Goal: Transaction & Acquisition: Book appointment/travel/reservation

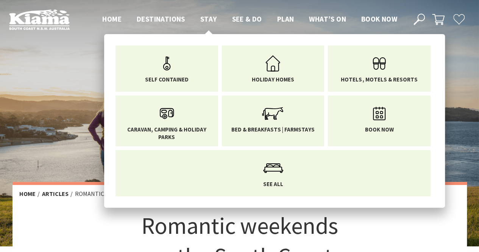
click at [208, 23] on span "Stay" at bounding box center [208, 18] width 17 height 9
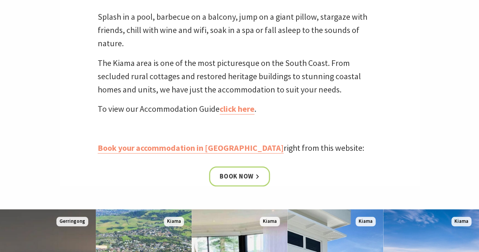
scroll to position [254, 0]
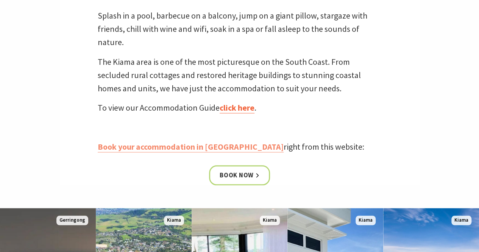
click at [235, 112] on link "click here" at bounding box center [237, 107] width 35 height 11
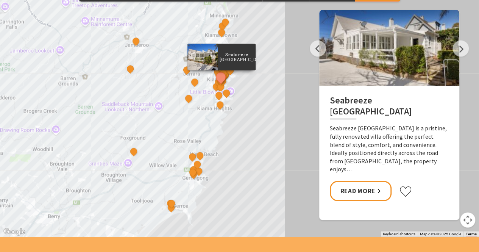
scroll to position [680, 0]
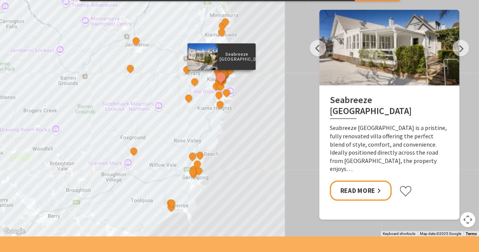
click at [464, 55] on div "Seabreeze Luxury Beach House The Sebel Kiama Seaside Escape 1 Driftwood Beach H…" at bounding box center [239, 99] width 479 height 273
click at [460, 52] on button "Next" at bounding box center [461, 48] width 16 height 16
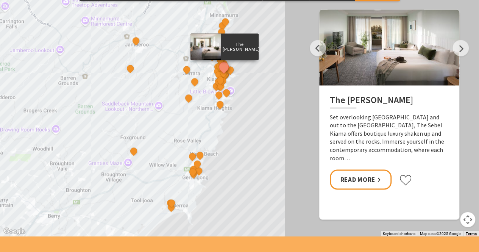
click at [455, 56] on div at bounding box center [389, 47] width 140 height 76
click at [457, 52] on button "Next" at bounding box center [461, 48] width 16 height 16
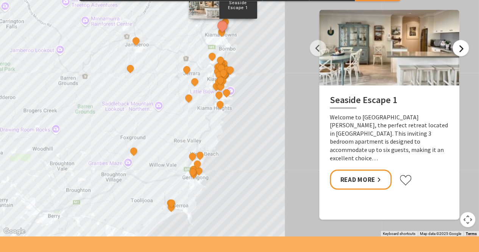
click at [456, 50] on button "Next" at bounding box center [461, 48] width 16 height 16
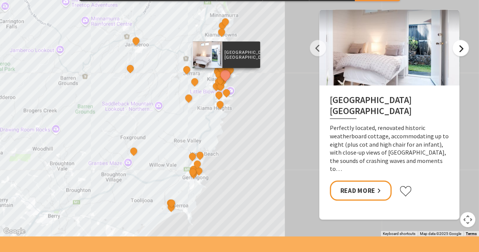
click at [454, 52] on button "Next" at bounding box center [461, 48] width 16 height 16
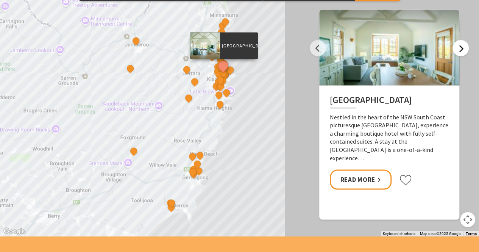
click at [454, 52] on button "Next" at bounding box center [461, 48] width 16 height 16
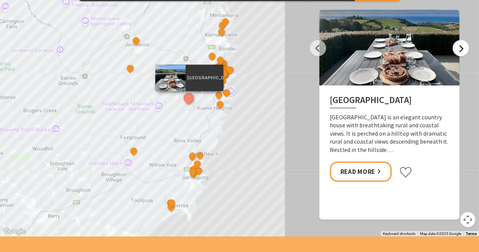
click at [454, 49] on button "Next" at bounding box center [461, 48] width 16 height 16
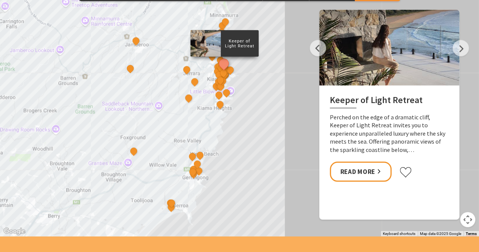
click at [455, 54] on div at bounding box center [389, 47] width 140 height 76
click at [459, 51] on button "Next" at bounding box center [461, 48] width 16 height 16
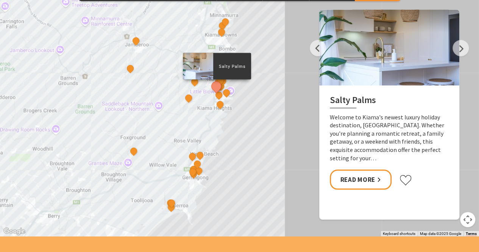
click at [458, 56] on div at bounding box center [389, 47] width 140 height 76
click at [461, 55] on button "Next" at bounding box center [461, 48] width 16 height 16
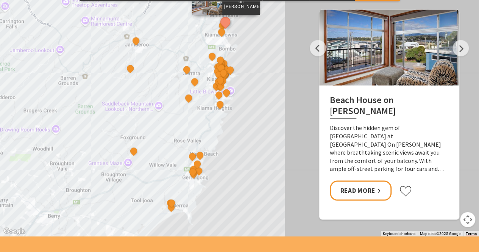
click at [455, 55] on div at bounding box center [389, 47] width 140 height 76
click at [314, 53] on button "Previous" at bounding box center [318, 48] width 16 height 16
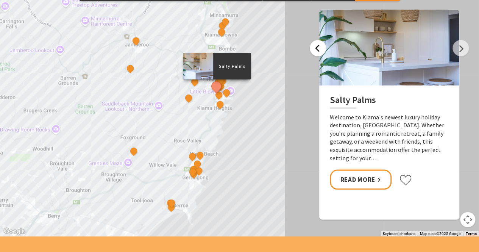
click at [317, 53] on button "Previous" at bounding box center [318, 48] width 16 height 16
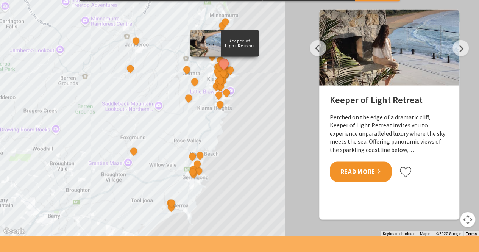
click at [367, 170] on link "Read More" at bounding box center [361, 171] width 62 height 20
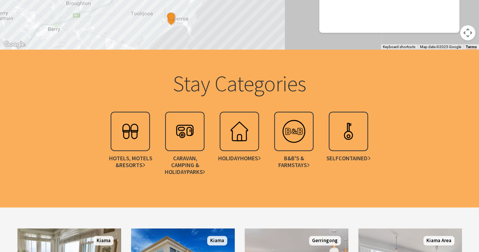
scroll to position [867, 0]
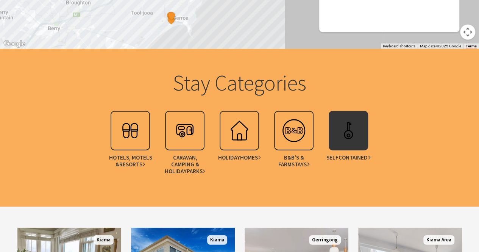
click at [371, 159] on icon at bounding box center [369, 158] width 3 height 4
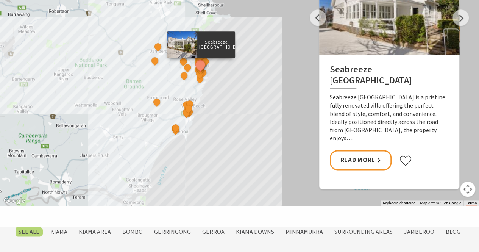
scroll to position [406, 0]
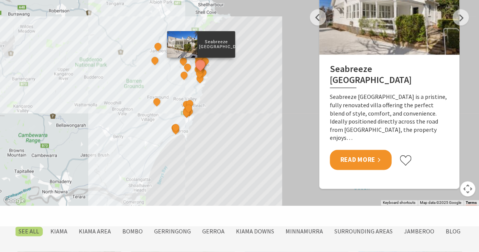
click at [376, 160] on link "Read More" at bounding box center [361, 160] width 62 height 20
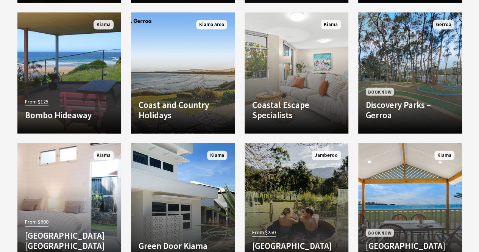
scroll to position [776, 0]
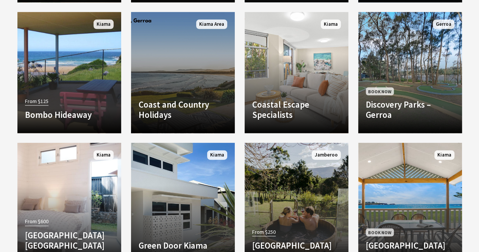
click at [166, 104] on h4 "Coast and Country Holidays" at bounding box center [183, 109] width 89 height 21
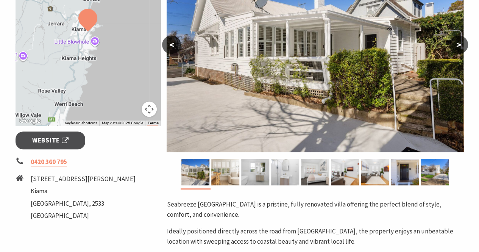
scroll to position [184, 0]
click at [42, 138] on span "Website" at bounding box center [50, 140] width 36 height 10
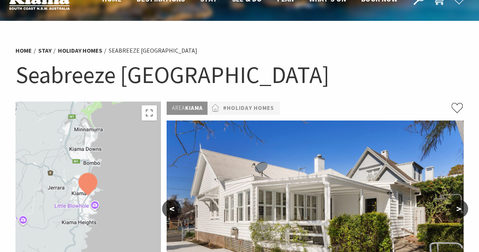
scroll to position [0, 0]
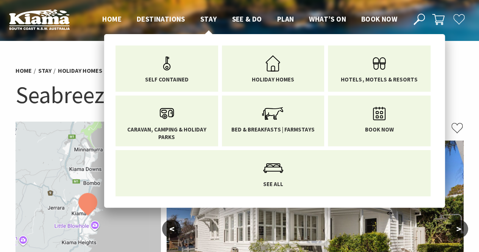
click at [208, 20] on span "Stay" at bounding box center [208, 18] width 17 height 9
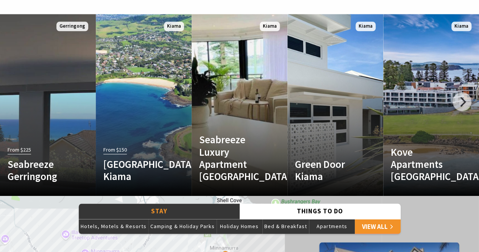
scroll to position [445, 0]
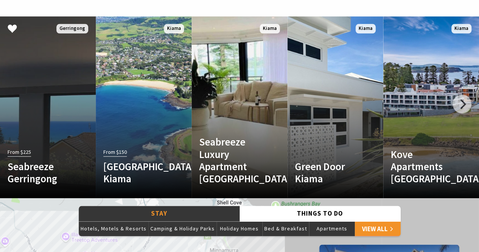
click at [28, 175] on h4 "Seabreeze Gerringong" at bounding box center [41, 172] width 66 height 25
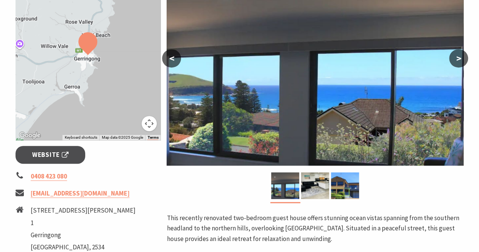
scroll to position [170, 0]
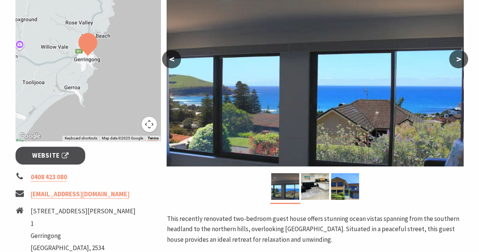
click at [460, 62] on button ">" at bounding box center [458, 59] width 19 height 18
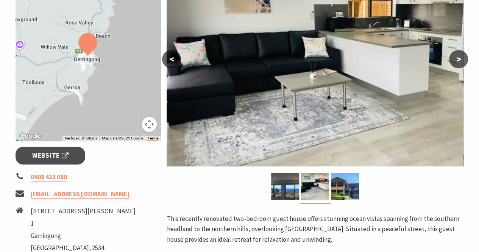
click at [460, 61] on button ">" at bounding box center [458, 59] width 19 height 18
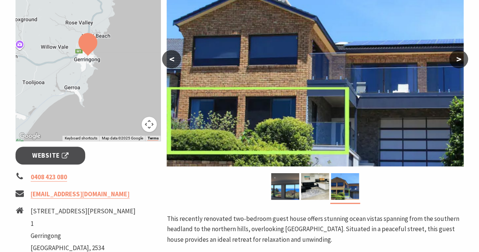
click at [461, 63] on button ">" at bounding box center [458, 59] width 19 height 18
click at [458, 66] on button ">" at bounding box center [458, 59] width 19 height 18
click at [463, 64] on button ">" at bounding box center [458, 59] width 19 height 18
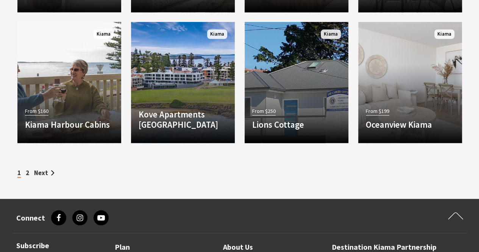
scroll to position [1028, 0]
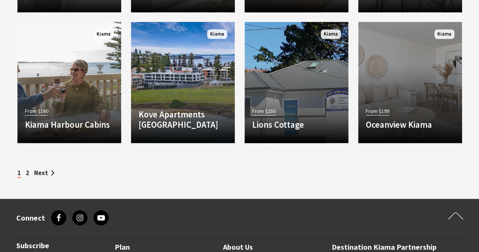
click at [408, 122] on h4 "Oceanview Kiama" at bounding box center [410, 124] width 89 height 11
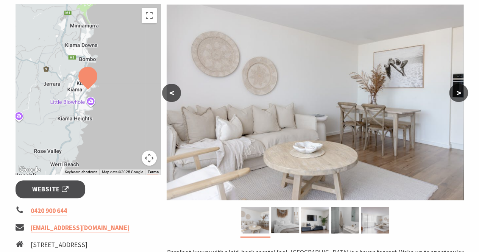
scroll to position [136, 0]
click at [460, 97] on button ">" at bounding box center [458, 92] width 19 height 18
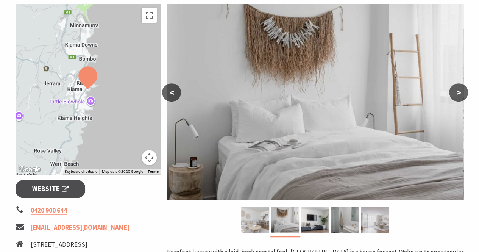
click at [464, 96] on button ">" at bounding box center [458, 92] width 19 height 18
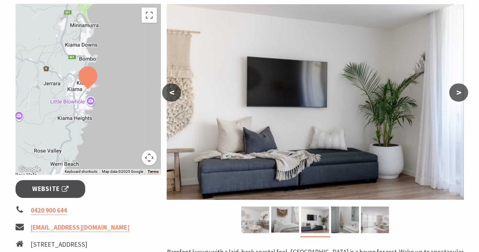
click at [458, 95] on button ">" at bounding box center [458, 92] width 19 height 18
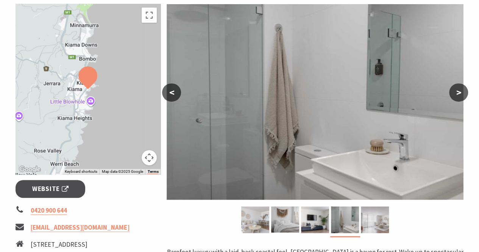
click at [458, 95] on button ">" at bounding box center [458, 92] width 19 height 18
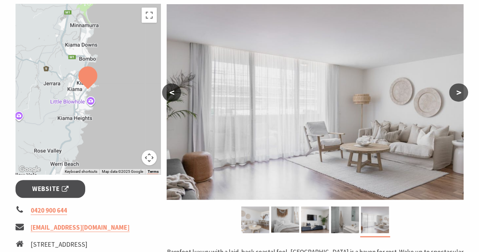
click at [456, 96] on button ">" at bounding box center [458, 92] width 19 height 18
click at [459, 97] on button ">" at bounding box center [458, 92] width 19 height 18
click at [461, 96] on button ">" at bounding box center [458, 92] width 19 height 18
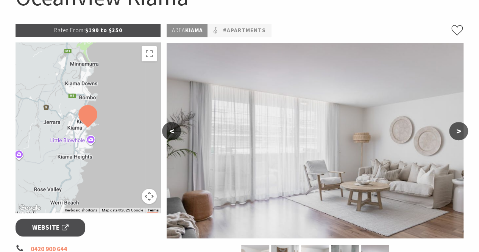
scroll to position [122, 0]
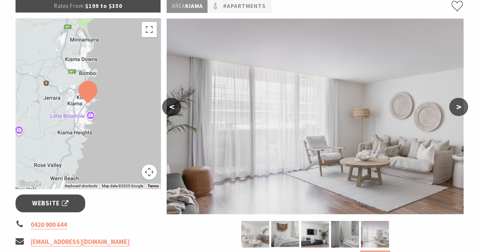
click at [458, 109] on button ">" at bounding box center [458, 107] width 19 height 18
click at [456, 111] on button ">" at bounding box center [458, 107] width 19 height 18
click at [165, 111] on button "<" at bounding box center [171, 107] width 19 height 18
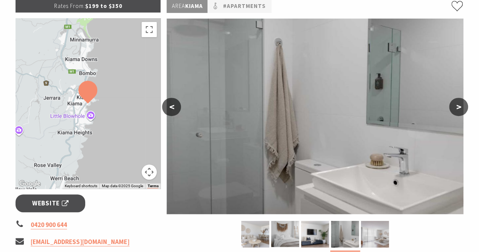
click at [170, 107] on button "<" at bounding box center [171, 107] width 19 height 18
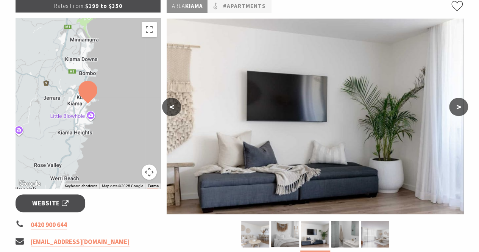
click at [175, 113] on button "<" at bounding box center [171, 107] width 19 height 18
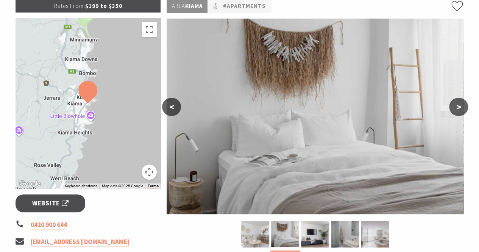
click at [170, 106] on button "<" at bounding box center [171, 107] width 19 height 18
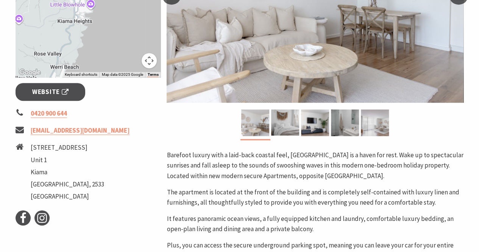
scroll to position [233, 0]
click at [50, 92] on span "Website" at bounding box center [50, 92] width 36 height 10
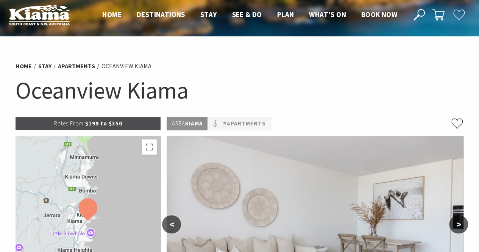
scroll to position [0, 0]
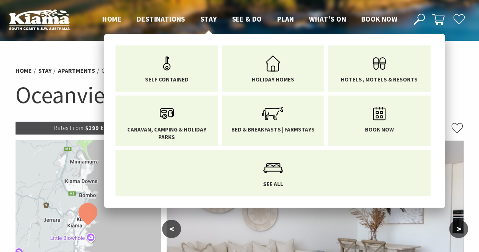
click at [208, 20] on span "Stay" at bounding box center [208, 18] width 17 height 9
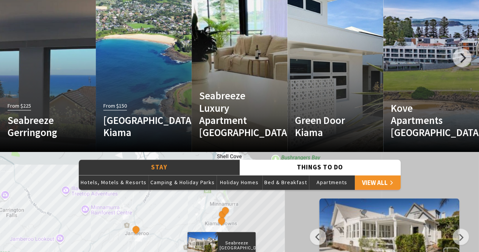
scroll to position [497, 0]
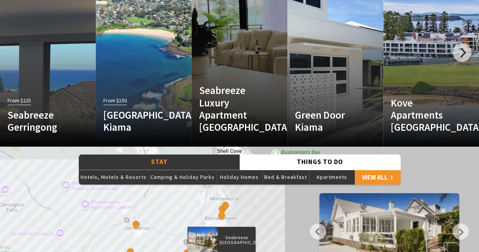
click at [222, 120] on h4 "Seabreeze Luxury Apartment [GEOGRAPHIC_DATA]" at bounding box center [232, 108] width 66 height 49
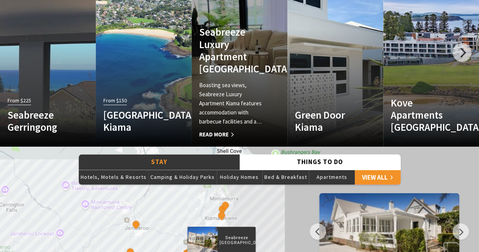
click at [226, 135] on span "Read More" at bounding box center [232, 134] width 66 height 9
click at [212, 137] on span "Read More" at bounding box center [232, 134] width 66 height 9
click at [224, 137] on span "Read More" at bounding box center [232, 134] width 66 height 9
click at [231, 138] on span "Read More" at bounding box center [232, 134] width 66 height 9
click at [231, 105] on p "Boasting sea views, Seabreeze Luxury Apartment Kiama features accommodation wit…" at bounding box center [232, 103] width 66 height 45
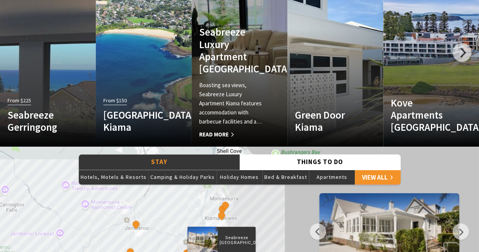
click at [221, 59] on h4 "Seabreeze Luxury Apartment Kiama" at bounding box center [232, 50] width 66 height 49
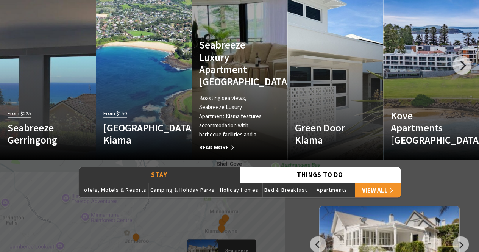
scroll to position [481, 0]
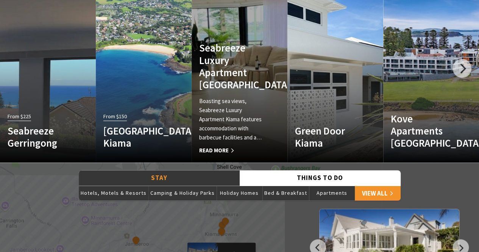
click at [218, 77] on h4 "Seabreeze Luxury Apartment [GEOGRAPHIC_DATA]" at bounding box center [232, 66] width 66 height 49
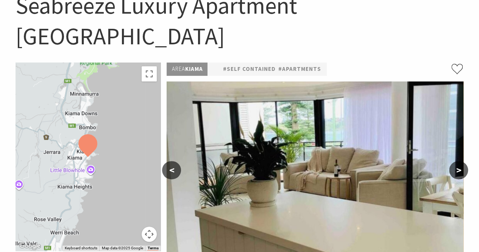
scroll to position [90, 0]
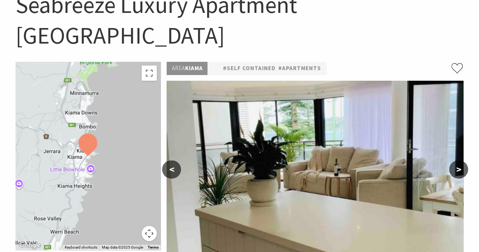
click at [458, 160] on button ">" at bounding box center [458, 169] width 19 height 18
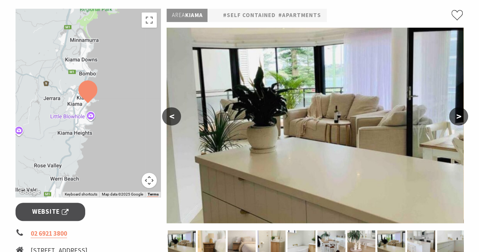
scroll to position [144, 0]
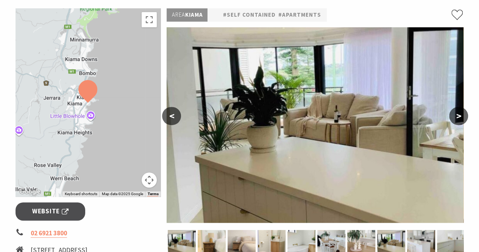
click at [453, 107] on button ">" at bounding box center [458, 116] width 19 height 18
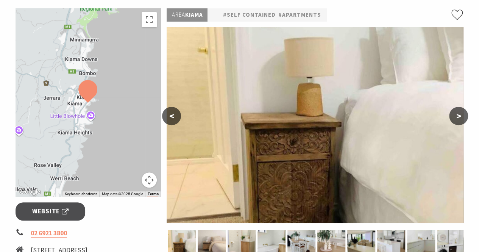
click at [458, 107] on button ">" at bounding box center [458, 116] width 19 height 18
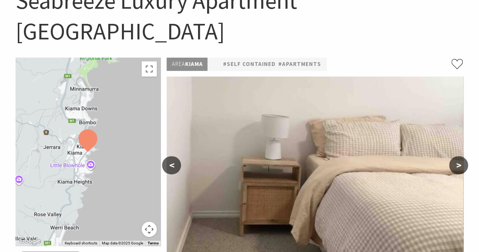
scroll to position [94, 0]
click at [463, 156] on button ">" at bounding box center [458, 165] width 19 height 18
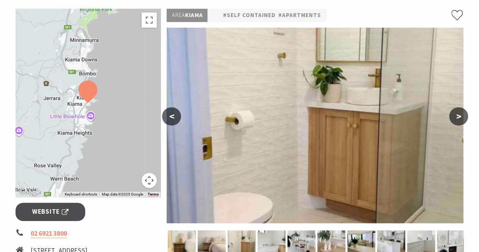
scroll to position [141, 0]
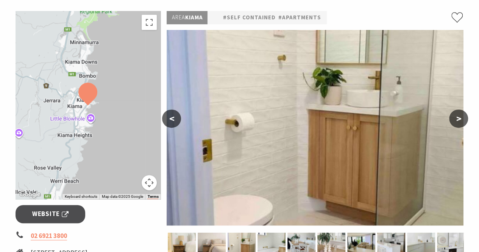
click at [458, 109] on button ">" at bounding box center [458, 118] width 19 height 18
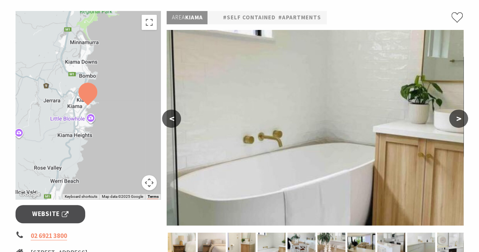
click at [456, 109] on button ">" at bounding box center [458, 118] width 19 height 18
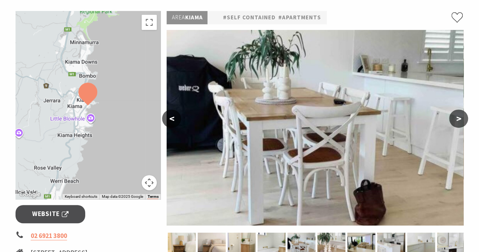
click at [451, 96] on img at bounding box center [315, 127] width 297 height 195
click at [462, 109] on button ">" at bounding box center [458, 118] width 19 height 18
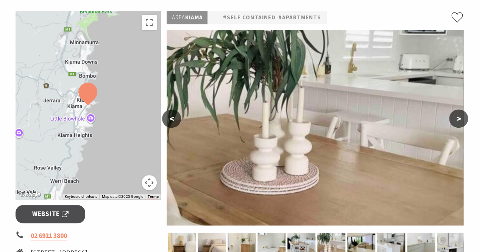
click at [452, 109] on button ">" at bounding box center [458, 118] width 19 height 18
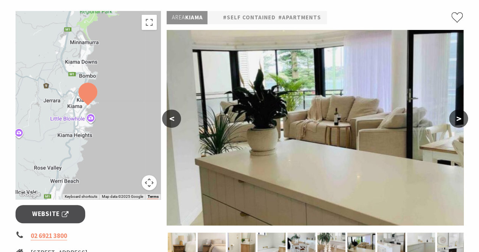
click at [453, 109] on button ">" at bounding box center [458, 118] width 19 height 18
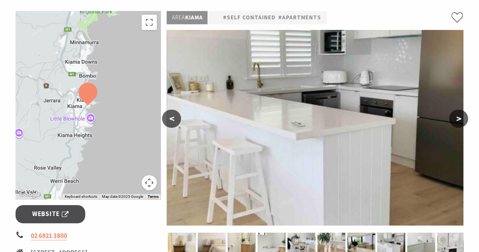
click at [175, 109] on button "<" at bounding box center [171, 118] width 19 height 18
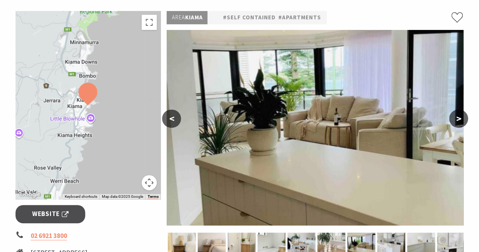
click at [460, 109] on button ">" at bounding box center [458, 118] width 19 height 18
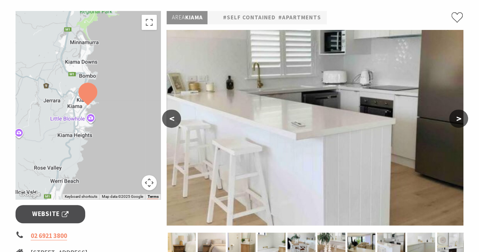
click at [453, 109] on button ">" at bounding box center [458, 118] width 19 height 18
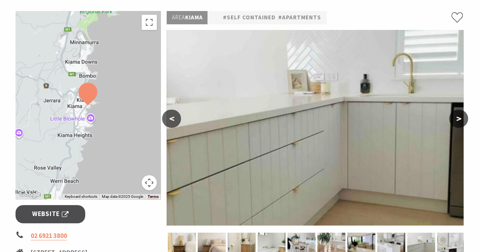
click at [460, 109] on button ">" at bounding box center [458, 118] width 19 height 18
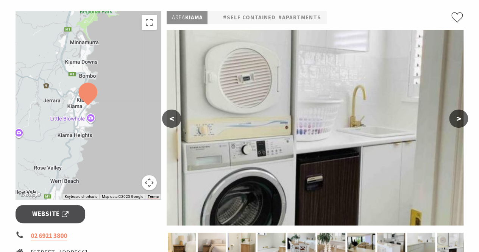
click at [452, 109] on button ">" at bounding box center [458, 118] width 19 height 18
click at [458, 109] on button ">" at bounding box center [458, 118] width 19 height 18
click at [458, 99] on img at bounding box center [315, 127] width 297 height 195
click at [465, 109] on button ">" at bounding box center [458, 118] width 19 height 18
click at [461, 109] on button ">" at bounding box center [458, 118] width 19 height 18
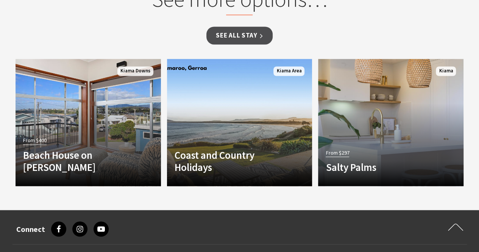
scroll to position [603, 0]
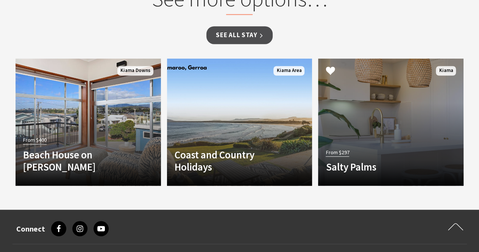
click at [358, 160] on h4 "Salty Palms" at bounding box center [380, 166] width 108 height 12
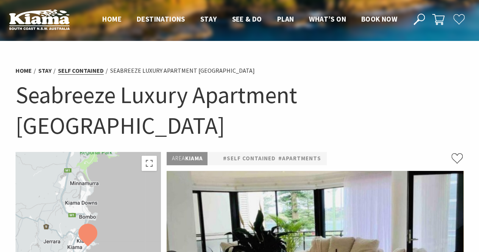
click at [77, 73] on link "Self Contained" at bounding box center [81, 71] width 46 height 8
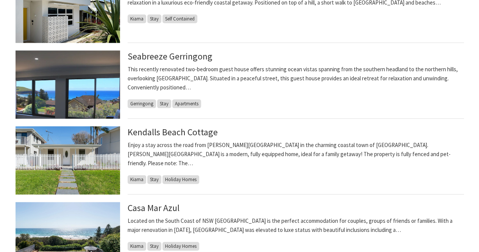
scroll to position [407, 0]
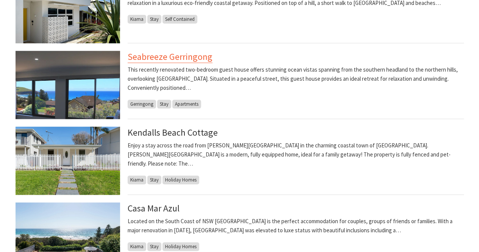
click at [183, 59] on link "Seabreeze Gerringong" at bounding box center [170, 57] width 85 height 12
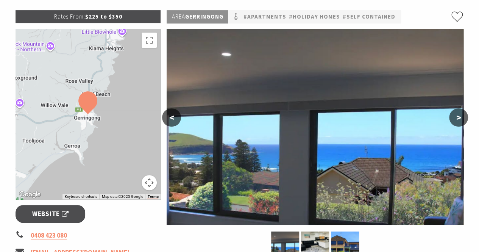
scroll to position [111, 0]
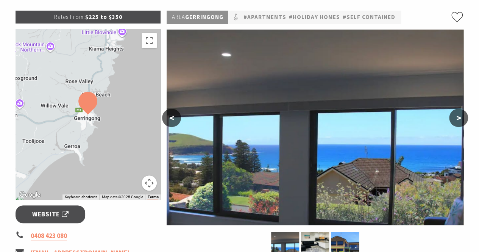
click at [458, 123] on button ">" at bounding box center [458, 118] width 19 height 18
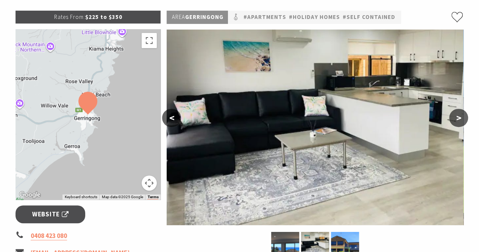
click at [457, 116] on button ">" at bounding box center [458, 118] width 19 height 18
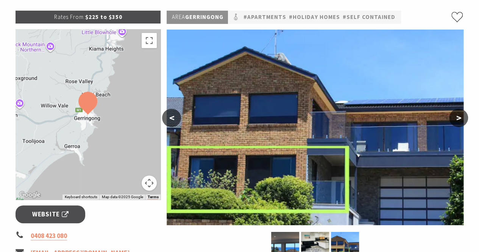
click at [457, 117] on button ">" at bounding box center [458, 118] width 19 height 18
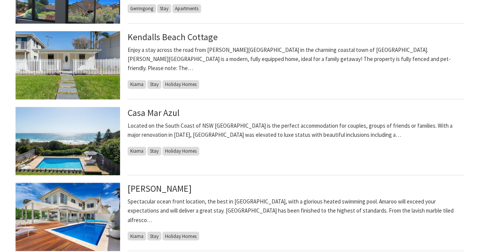
scroll to position [503, 0]
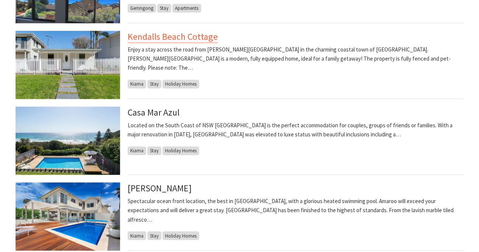
click at [177, 38] on link "Kendalls Beach Cottage" at bounding box center [173, 37] width 90 height 12
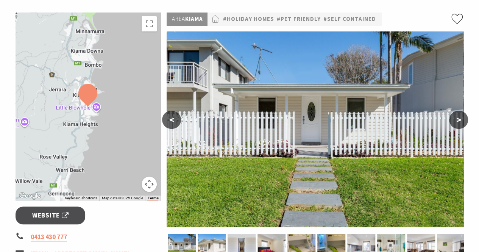
scroll to position [124, 0]
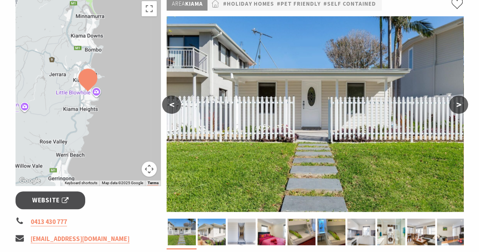
click at [459, 108] on button ">" at bounding box center [458, 104] width 19 height 18
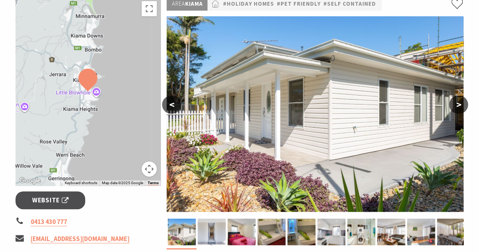
click at [455, 102] on button ">" at bounding box center [458, 104] width 19 height 18
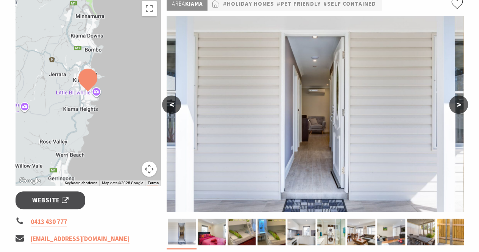
click at [459, 109] on button ">" at bounding box center [458, 104] width 19 height 18
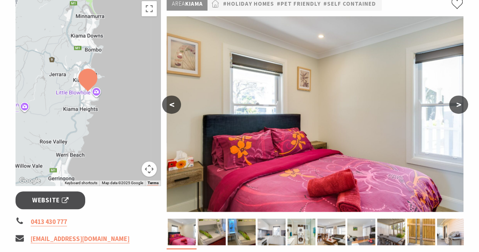
click at [461, 111] on button ">" at bounding box center [458, 104] width 19 height 18
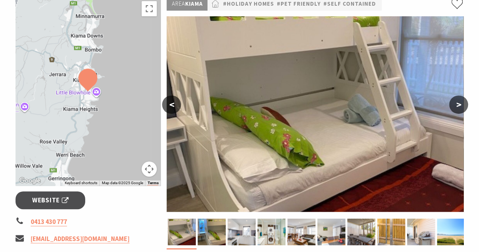
click at [457, 109] on button ">" at bounding box center [458, 104] width 19 height 18
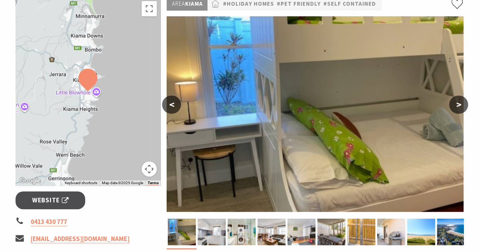
click at [456, 110] on button ">" at bounding box center [458, 104] width 19 height 18
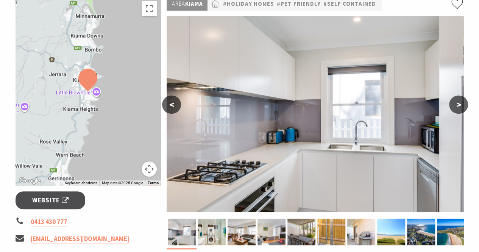
click at [454, 109] on button ">" at bounding box center [458, 104] width 19 height 18
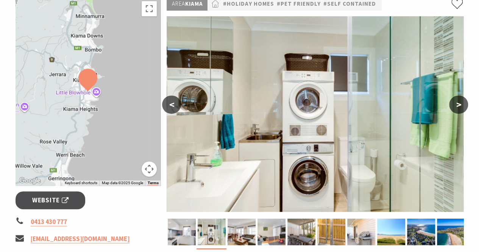
click at [459, 111] on button ">" at bounding box center [458, 104] width 19 height 18
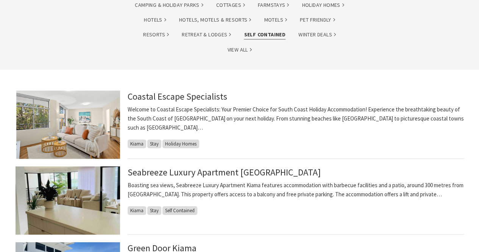
scroll to position [139, 0]
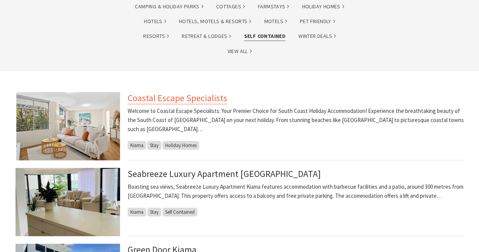
click at [206, 100] on link "Coastal Escape Specialists" at bounding box center [178, 98] width 100 height 12
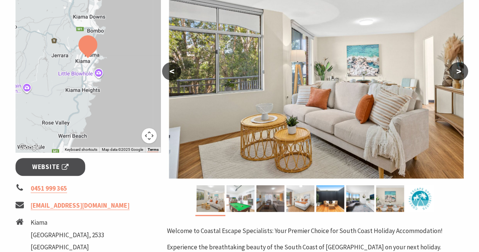
scroll to position [158, 0]
click at [462, 80] on img at bounding box center [315, 80] width 297 height 195
click at [461, 77] on button ">" at bounding box center [458, 71] width 19 height 18
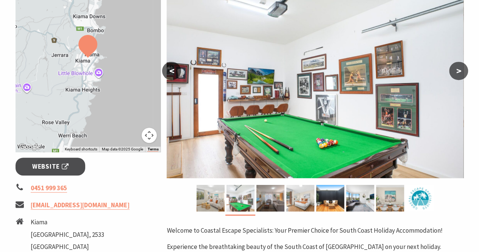
click at [458, 77] on button ">" at bounding box center [458, 71] width 19 height 18
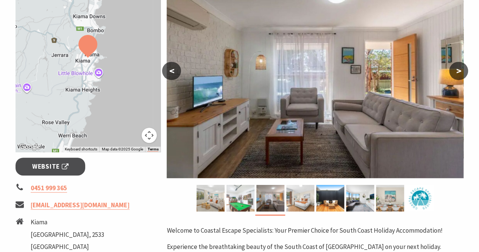
click at [453, 77] on button ">" at bounding box center [458, 71] width 19 height 18
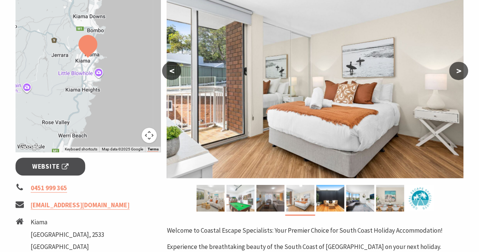
click at [451, 80] on img at bounding box center [315, 80] width 297 height 195
click at [455, 79] on button ">" at bounding box center [458, 71] width 19 height 18
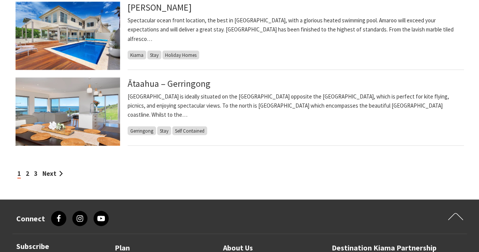
scroll to position [705, 0]
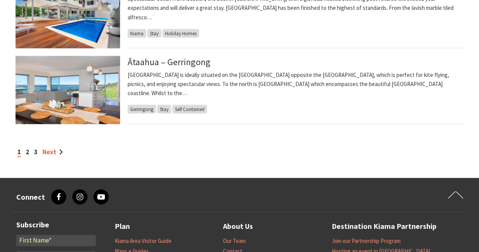
click at [52, 154] on link "Next" at bounding box center [52, 151] width 20 height 8
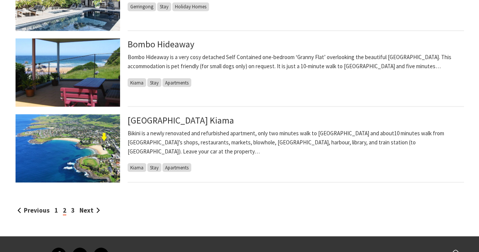
scroll to position [647, 0]
click at [186, 125] on link "[GEOGRAPHIC_DATA] Kiama" at bounding box center [181, 120] width 106 height 12
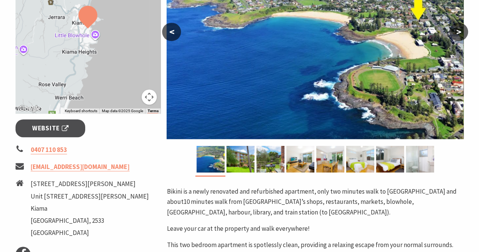
scroll to position [197, 0]
click at [462, 38] on button ">" at bounding box center [458, 32] width 19 height 18
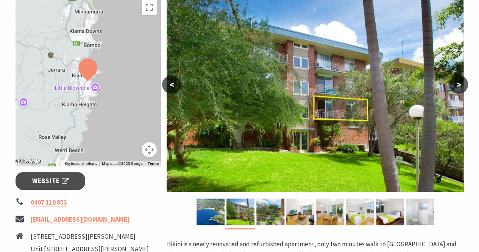
scroll to position [144, 0]
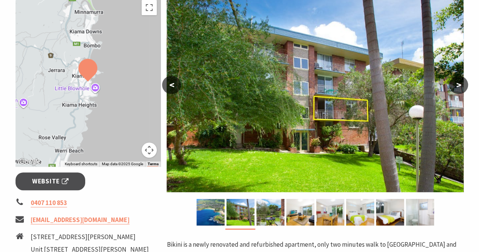
click at [460, 90] on button ">" at bounding box center [458, 85] width 19 height 18
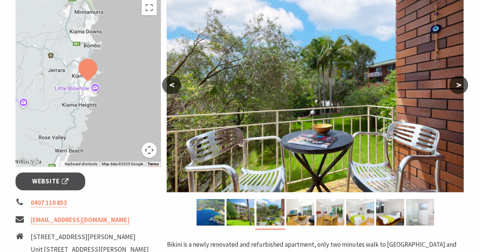
click at [453, 89] on button ">" at bounding box center [458, 85] width 19 height 18
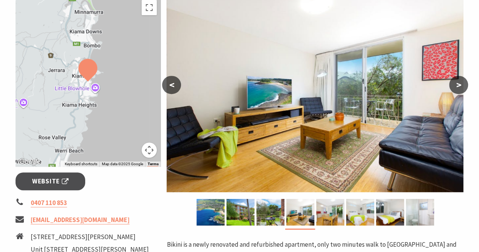
click at [458, 88] on button ">" at bounding box center [458, 85] width 19 height 18
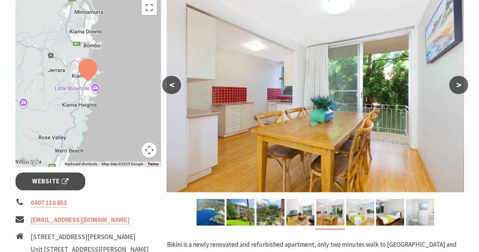
click at [456, 86] on button ">" at bounding box center [458, 85] width 19 height 18
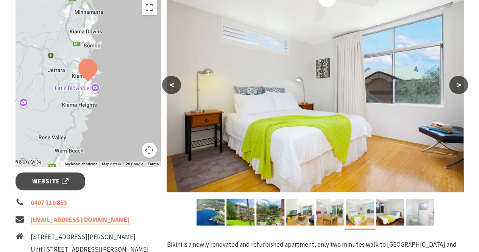
click at [454, 89] on button ">" at bounding box center [458, 85] width 19 height 18
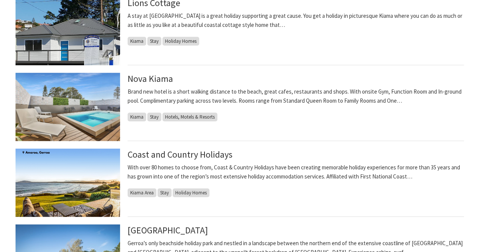
scroll to position [234, 0]
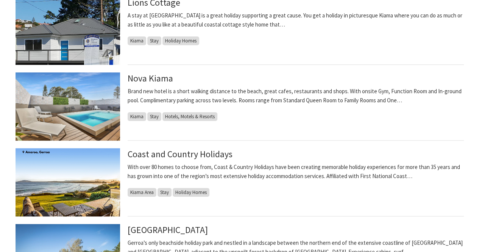
click at [182, 93] on p "Brand new hotel is a short walking distance to the beach, great cafes, restaura…" at bounding box center [296, 96] width 336 height 18
click at [162, 80] on link "Nova Kiama" at bounding box center [150, 78] width 45 height 12
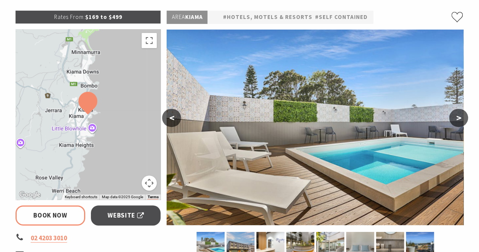
scroll to position [111, 0]
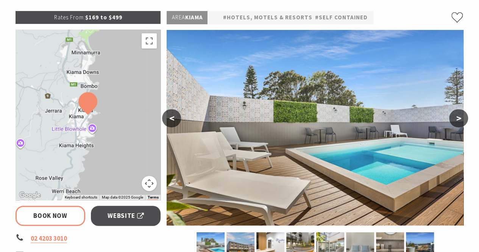
select select "3"
select select "2"
click at [455, 125] on button ">" at bounding box center [458, 118] width 19 height 18
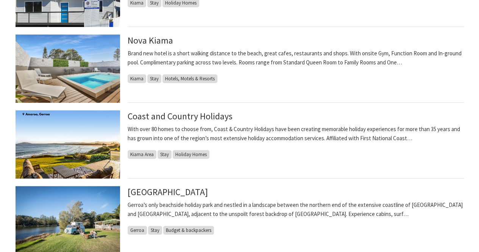
scroll to position [271, 0]
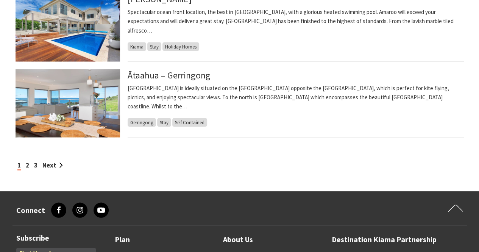
scroll to position [690, 0]
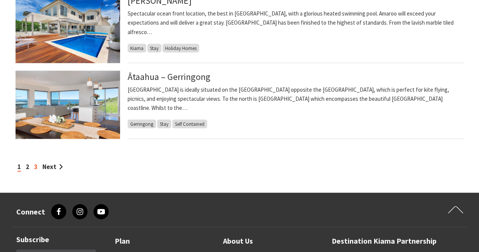
click at [36, 167] on link "3" at bounding box center [35, 166] width 3 height 8
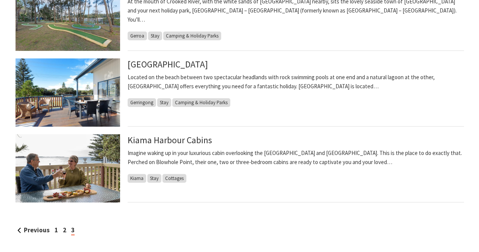
scroll to position [243, 0]
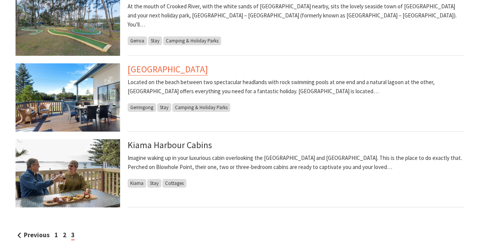
click at [187, 72] on link "Werri Beach Holiday Park" at bounding box center [168, 69] width 80 height 12
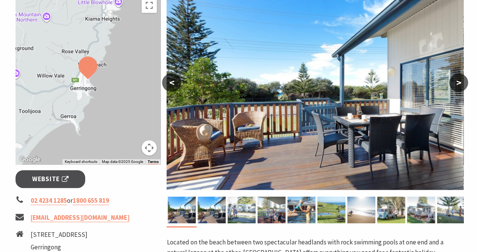
scroll to position [147, 0]
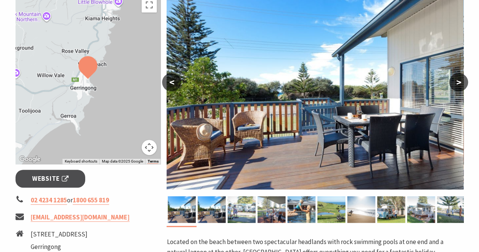
click at [459, 87] on button ">" at bounding box center [458, 82] width 19 height 18
click at [454, 86] on button ">" at bounding box center [458, 82] width 19 height 18
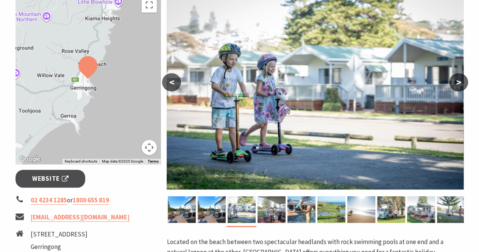
click at [454, 85] on button ">" at bounding box center [458, 82] width 19 height 18
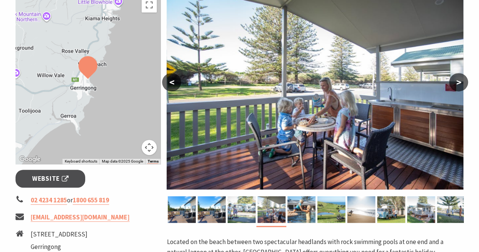
click at [456, 86] on button ">" at bounding box center [458, 82] width 19 height 18
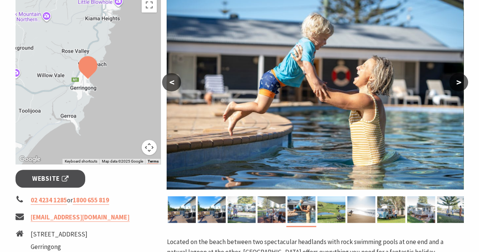
click at [453, 86] on button ">" at bounding box center [458, 82] width 19 height 18
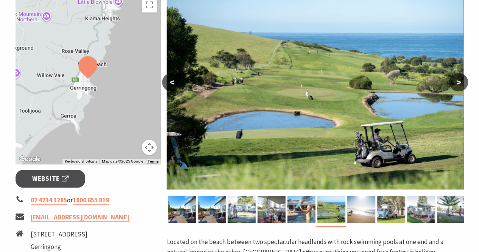
click at [457, 85] on button ">" at bounding box center [458, 82] width 19 height 18
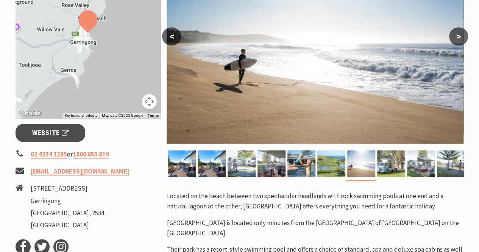
scroll to position [198, 0]
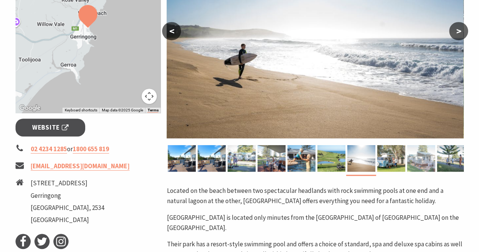
click at [423, 164] on img at bounding box center [421, 158] width 28 height 27
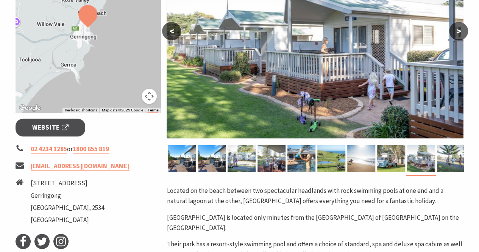
click at [457, 39] on button ">" at bounding box center [458, 31] width 19 height 18
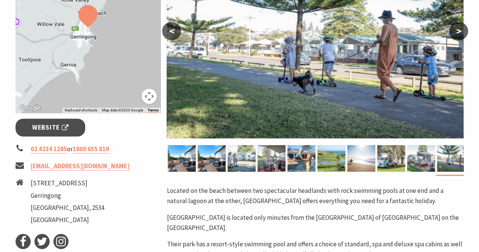
click at [457, 35] on button ">" at bounding box center [458, 31] width 19 height 18
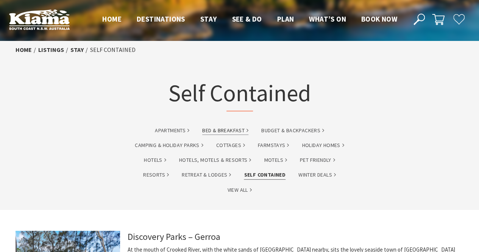
click at [219, 130] on link "Bed & Breakfast" at bounding box center [225, 130] width 46 height 9
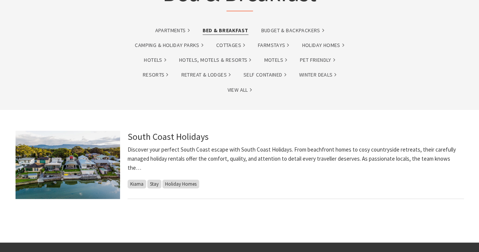
scroll to position [100, 0]
click at [190, 141] on link "South Coast Holidays" at bounding box center [168, 137] width 81 height 12
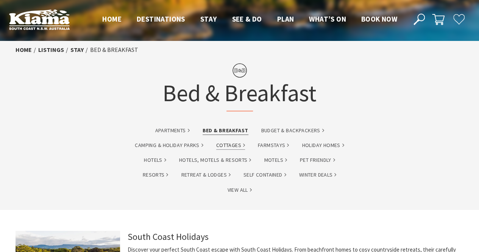
click at [236, 148] on link "Cottages" at bounding box center [230, 145] width 29 height 9
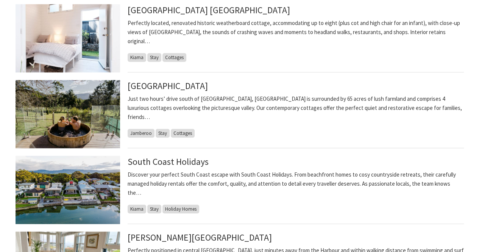
scroll to position [226, 0]
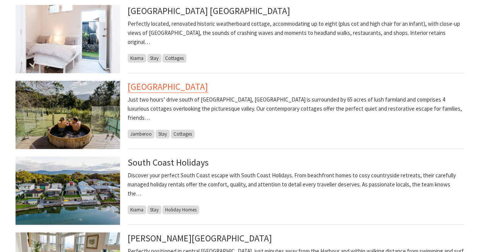
click at [197, 92] on link "[GEOGRAPHIC_DATA]" at bounding box center [168, 87] width 80 height 12
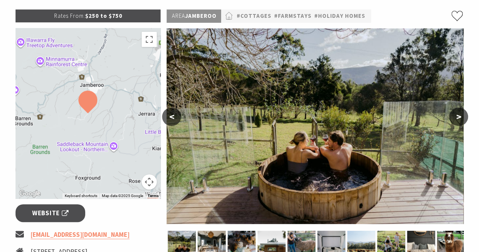
scroll to position [113, 0]
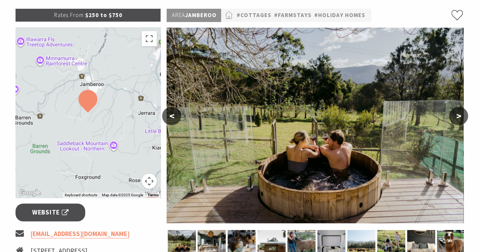
click at [454, 118] on button ">" at bounding box center [458, 116] width 19 height 18
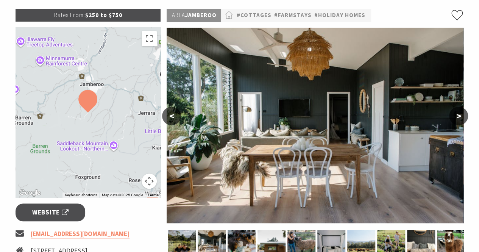
click at [453, 117] on button ">" at bounding box center [458, 116] width 19 height 18
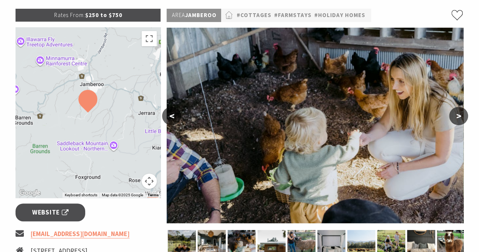
click at [451, 117] on button ">" at bounding box center [458, 116] width 19 height 18
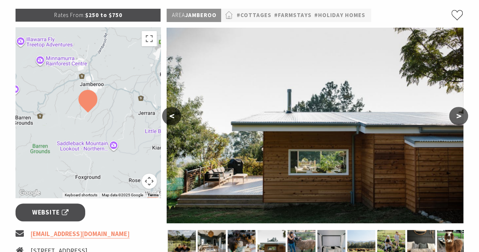
click at [448, 117] on img at bounding box center [315, 125] width 297 height 195
click at [451, 117] on button ">" at bounding box center [458, 116] width 19 height 18
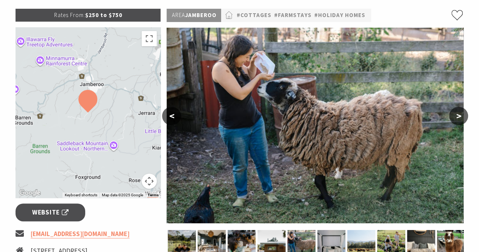
click at [458, 117] on button ">" at bounding box center [458, 116] width 19 height 18
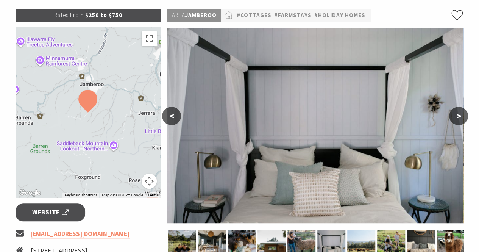
click at [451, 118] on button ">" at bounding box center [458, 116] width 19 height 18
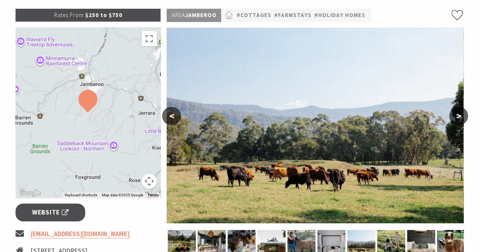
click at [455, 120] on button ">" at bounding box center [458, 116] width 19 height 18
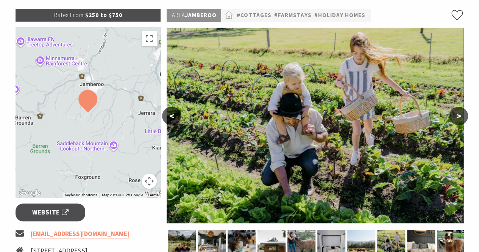
click at [458, 123] on button ">" at bounding box center [458, 116] width 19 height 18
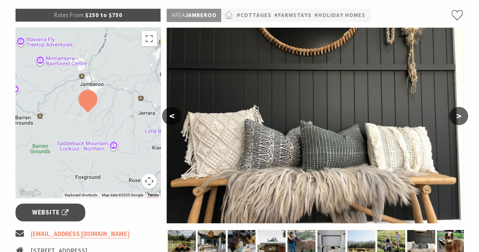
click at [457, 119] on button ">" at bounding box center [458, 116] width 19 height 18
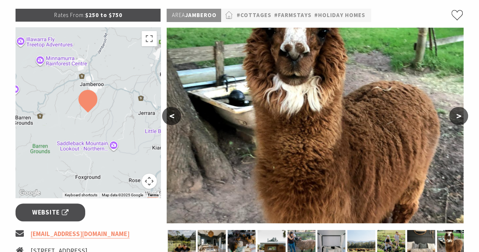
click at [457, 114] on button ">" at bounding box center [458, 116] width 19 height 18
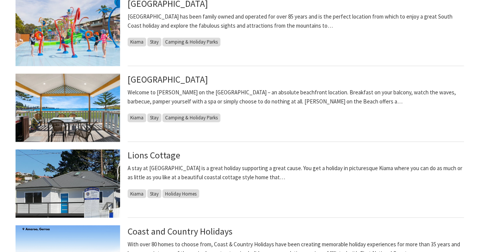
scroll to position [528, 0]
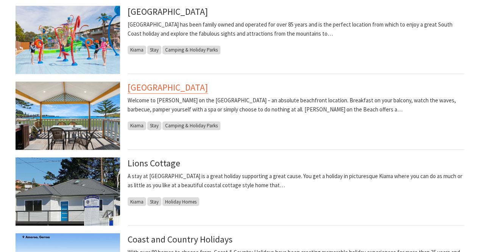
click at [189, 91] on link "Kendalls Beach Holiday Park" at bounding box center [168, 87] width 80 height 12
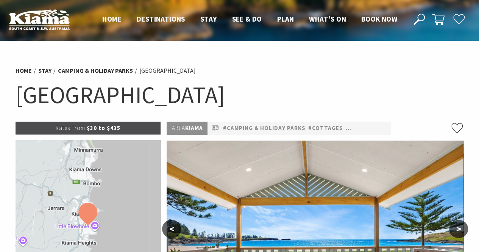
scroll to position [105, 0]
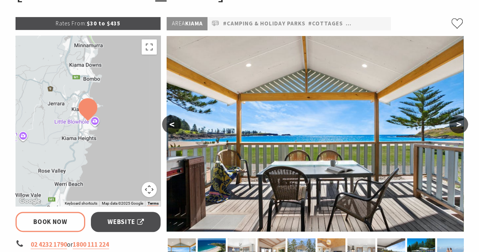
select select "3"
select select "2"
click at [455, 129] on button ">" at bounding box center [458, 124] width 19 height 18
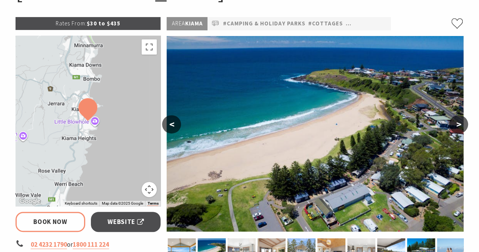
click at [454, 127] on button ">" at bounding box center [458, 124] width 19 height 18
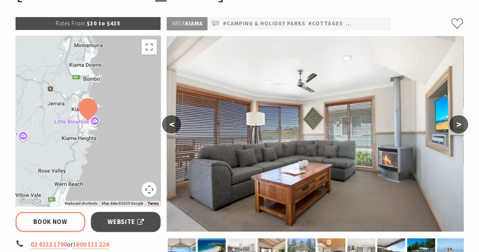
click at [451, 127] on button ">" at bounding box center [458, 124] width 19 height 18
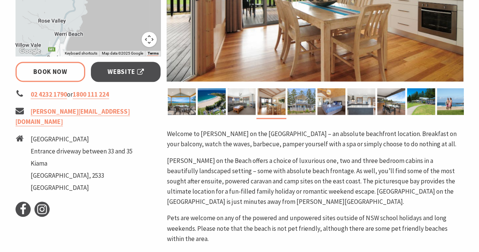
scroll to position [255, 0]
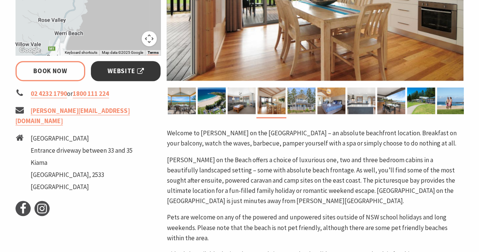
click at [121, 75] on span "Website" at bounding box center [126, 71] width 36 height 10
